Goal: Task Accomplishment & Management: Manage account settings

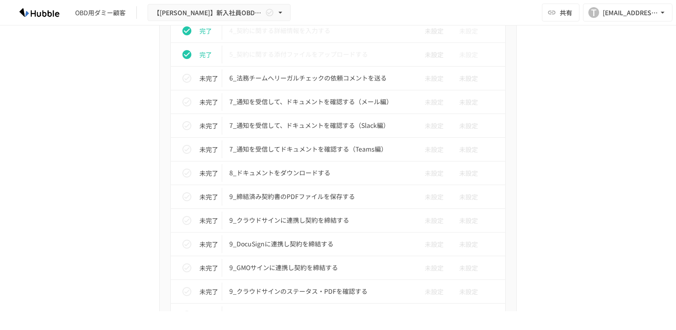
scroll to position [1726, 0]
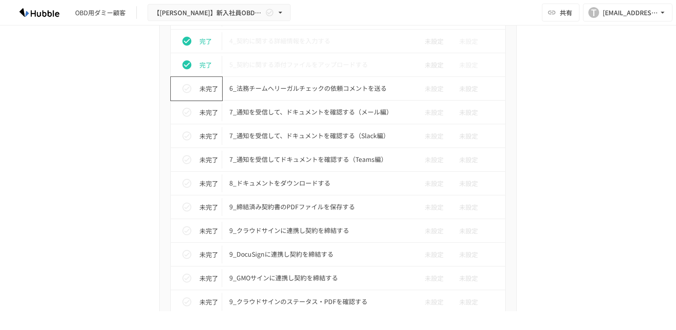
click at [201, 93] on p "未完了" at bounding box center [208, 89] width 19 height 10
click at [187, 89] on icon "status" at bounding box center [186, 88] width 11 height 11
click at [186, 110] on icon "status" at bounding box center [186, 112] width 11 height 11
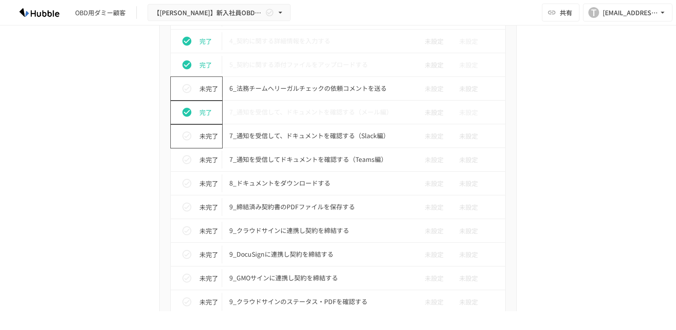
click at [186, 142] on button "status" at bounding box center [187, 136] width 18 height 18
click at [186, 160] on icon "status" at bounding box center [186, 159] width 11 height 11
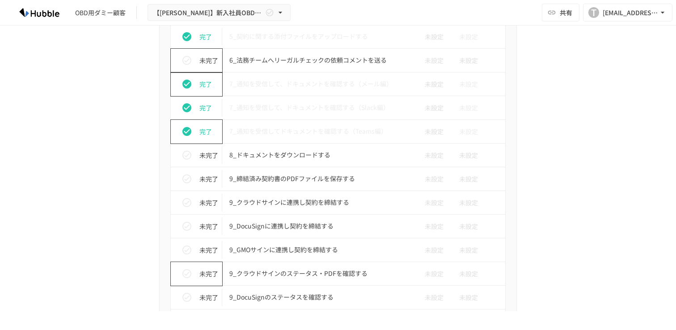
scroll to position [1750, 0]
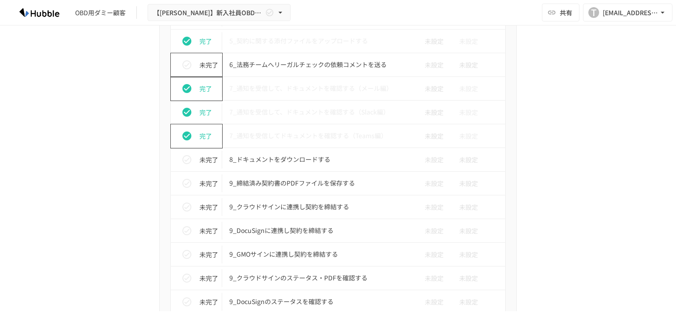
click at [187, 68] on icon "status" at bounding box center [186, 64] width 11 height 11
click at [186, 158] on icon "status" at bounding box center [186, 159] width 11 height 11
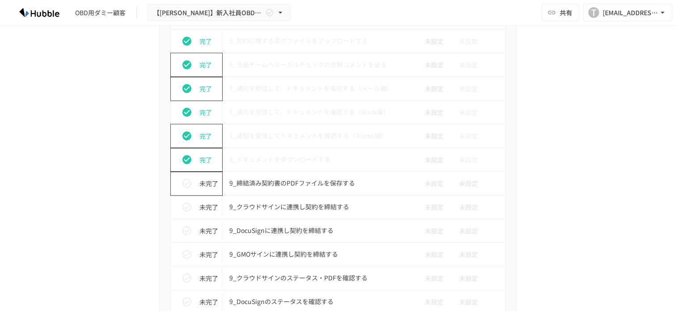
click at [186, 184] on icon "status" at bounding box center [186, 183] width 11 height 11
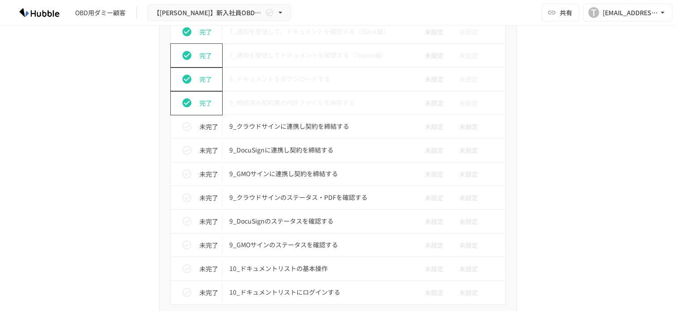
scroll to position [1844, 0]
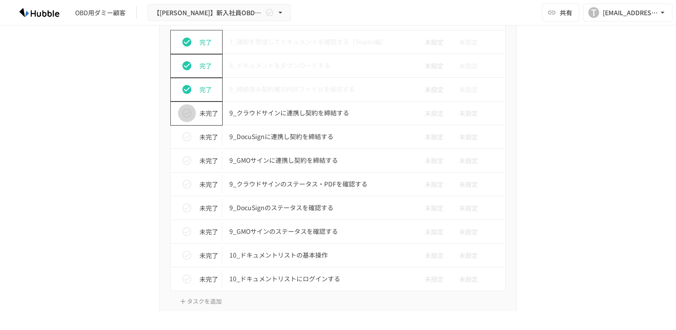
click at [188, 118] on icon "status" at bounding box center [186, 113] width 11 height 11
click at [187, 136] on icon "status" at bounding box center [186, 136] width 11 height 11
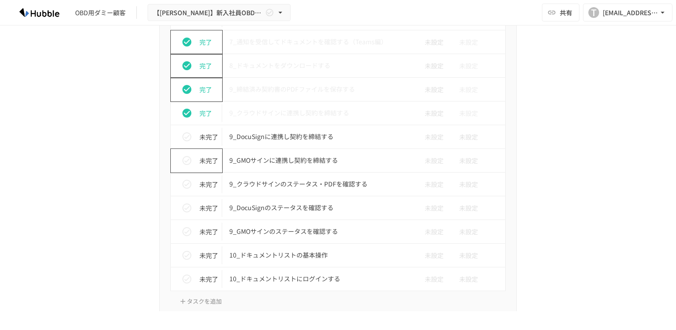
click at [187, 157] on icon "status" at bounding box center [186, 160] width 11 height 11
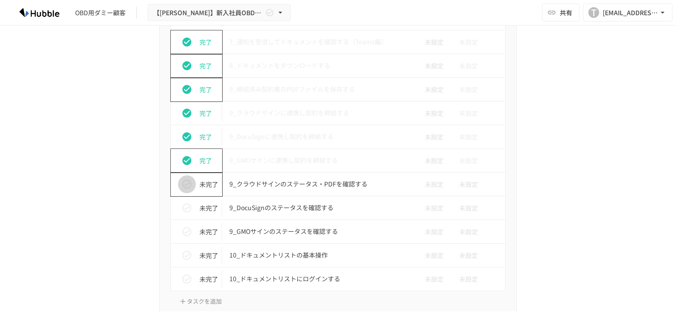
click at [186, 181] on icon "status" at bounding box center [186, 184] width 11 height 11
click at [187, 206] on icon "status" at bounding box center [186, 207] width 11 height 11
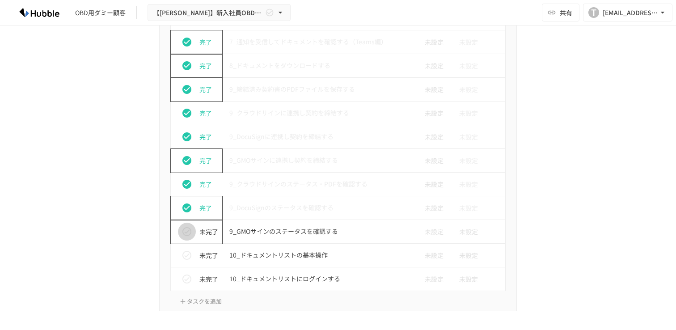
click at [187, 229] on icon "status" at bounding box center [186, 231] width 11 height 11
click at [187, 253] on icon "status" at bounding box center [186, 255] width 11 height 11
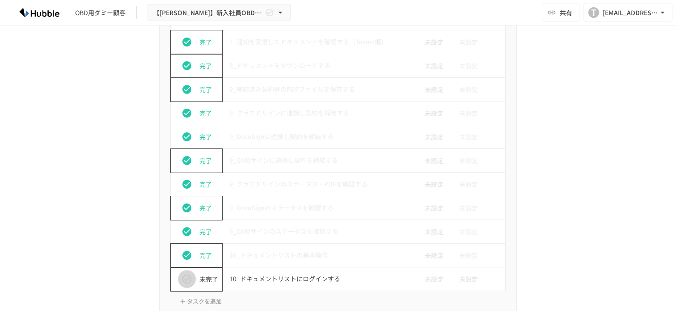
click at [190, 279] on icon "status" at bounding box center [186, 279] width 11 height 11
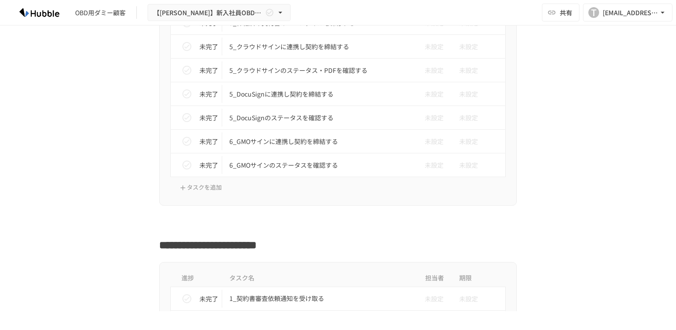
scroll to position [2364, 0]
click at [190, 158] on button "status" at bounding box center [187, 166] width 18 height 18
click at [190, 137] on icon "status" at bounding box center [186, 142] width 11 height 11
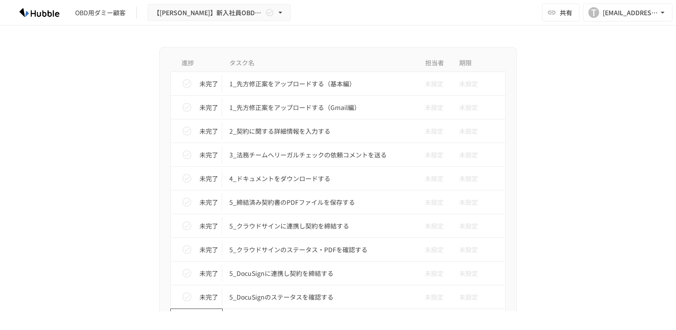
scroll to position [2200, 0]
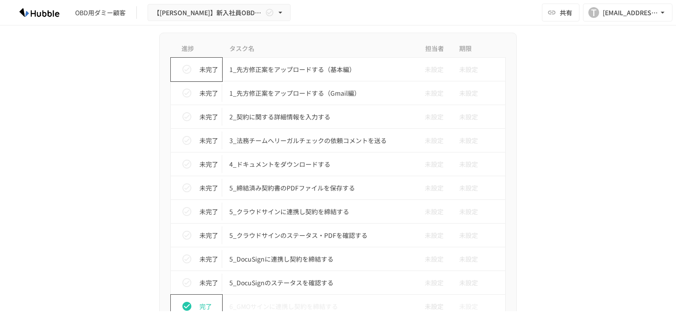
click at [190, 74] on icon "status" at bounding box center [186, 69] width 11 height 11
click at [189, 95] on icon "status" at bounding box center [186, 93] width 11 height 11
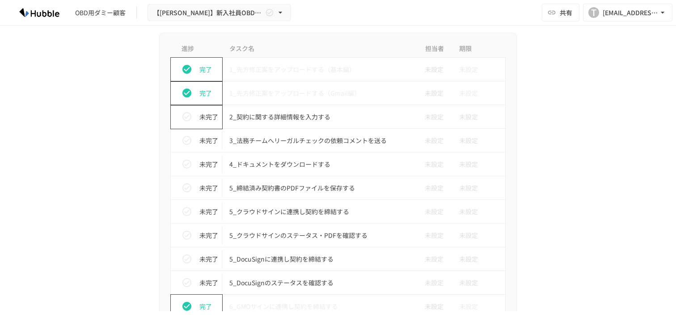
click at [188, 125] on button "status" at bounding box center [187, 117] width 18 height 18
click at [188, 148] on button "status" at bounding box center [187, 140] width 18 height 18
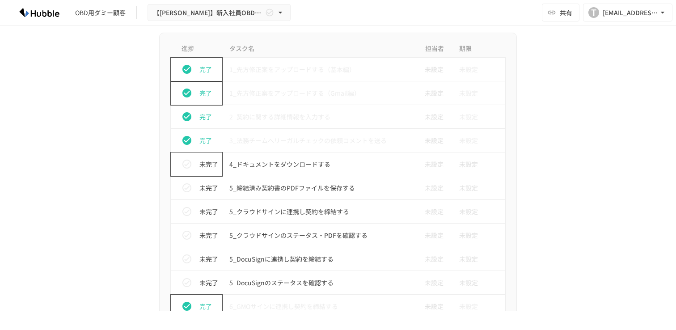
click at [188, 167] on icon "status" at bounding box center [186, 164] width 11 height 11
click at [188, 180] on button "status" at bounding box center [187, 188] width 18 height 18
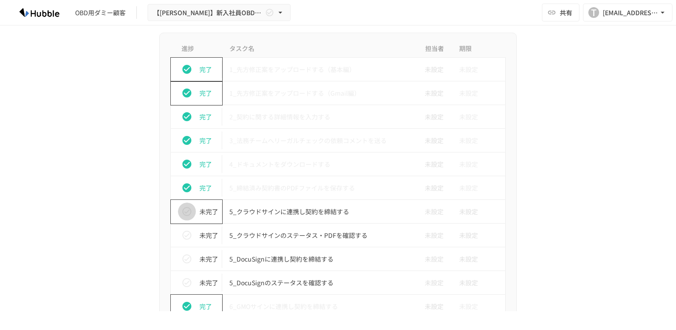
click at [188, 210] on icon "status" at bounding box center [186, 211] width 11 height 11
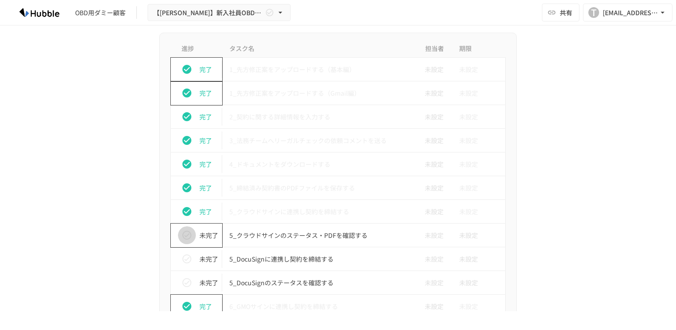
click at [188, 234] on icon "status" at bounding box center [186, 235] width 9 height 9
click at [188, 256] on icon "status" at bounding box center [186, 258] width 9 height 9
click at [188, 283] on icon "status" at bounding box center [186, 282] width 11 height 11
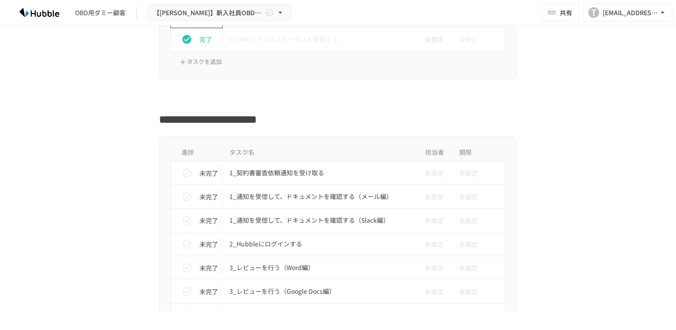
scroll to position [2568, 0]
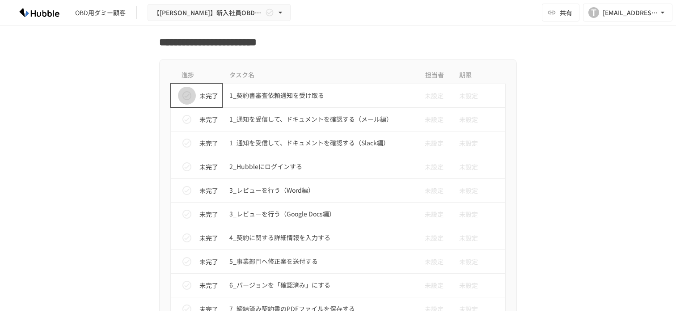
click at [188, 99] on icon "status" at bounding box center [186, 95] width 11 height 11
click at [186, 120] on icon "status" at bounding box center [186, 119] width 11 height 11
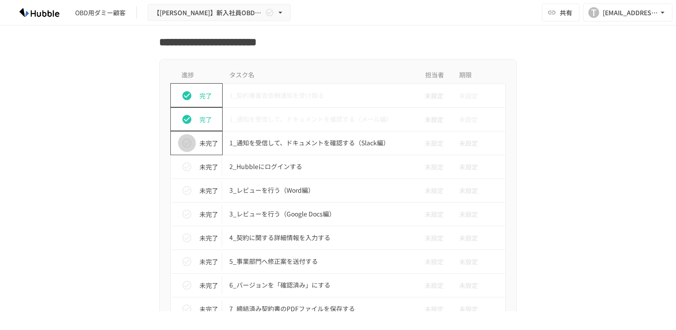
click at [185, 143] on icon "status" at bounding box center [186, 143] width 11 height 11
click at [188, 120] on icon "status" at bounding box center [186, 119] width 9 height 9
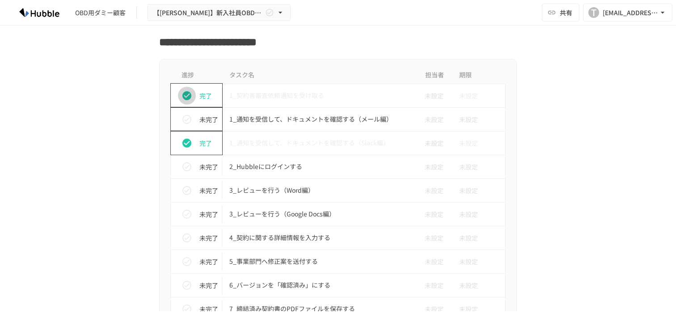
click at [188, 95] on icon "status" at bounding box center [186, 95] width 11 height 11
click at [188, 141] on icon "status" at bounding box center [186, 143] width 9 height 9
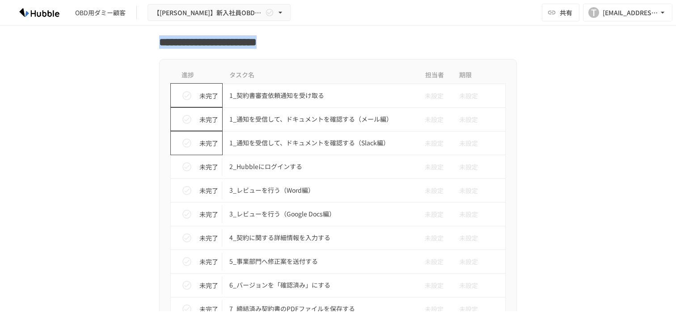
drag, startPoint x: 164, startPoint y: 45, endPoint x: 414, endPoint y: 47, distance: 249.9
click at [414, 47] on h2 "**********" at bounding box center [338, 39] width 358 height 21
copy h2 "**********"
